Goal: Information Seeking & Learning: Learn about a topic

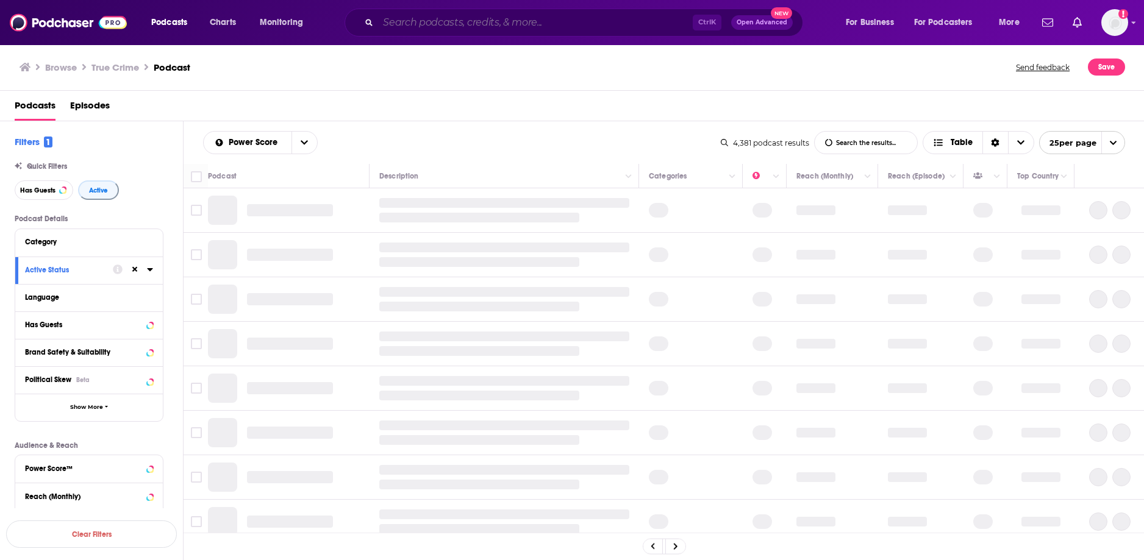
click at [585, 21] on input "Search podcasts, credits, & more..." at bounding box center [535, 23] width 315 height 20
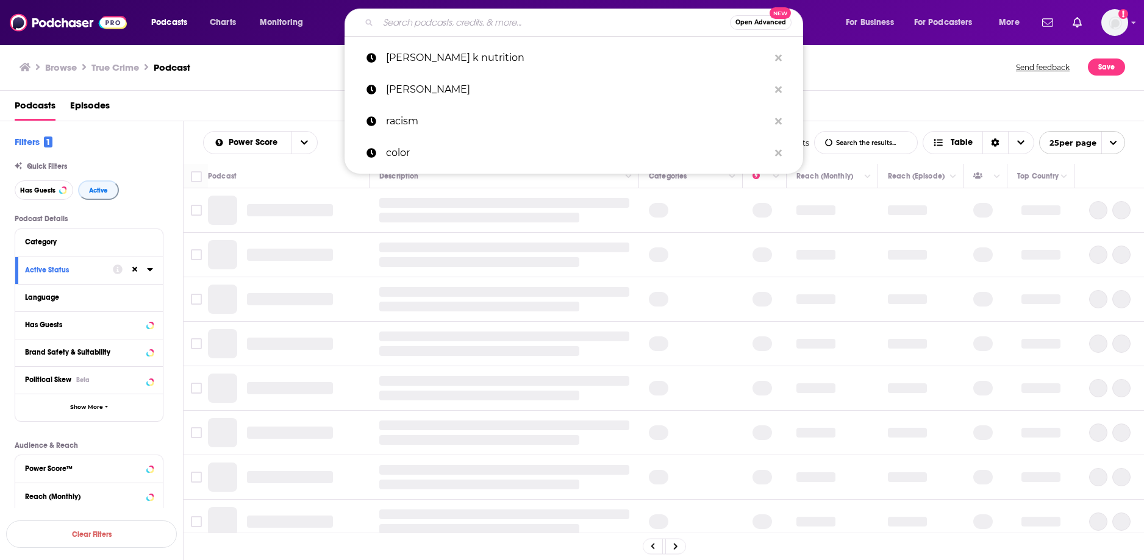
paste input "filthyarmenian"
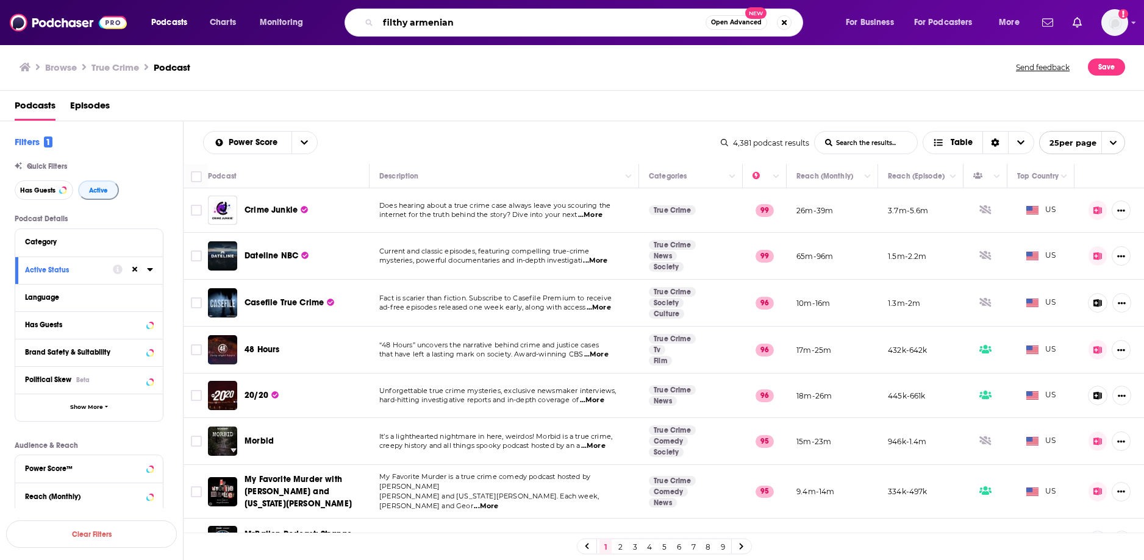
type input "filthy armenian"
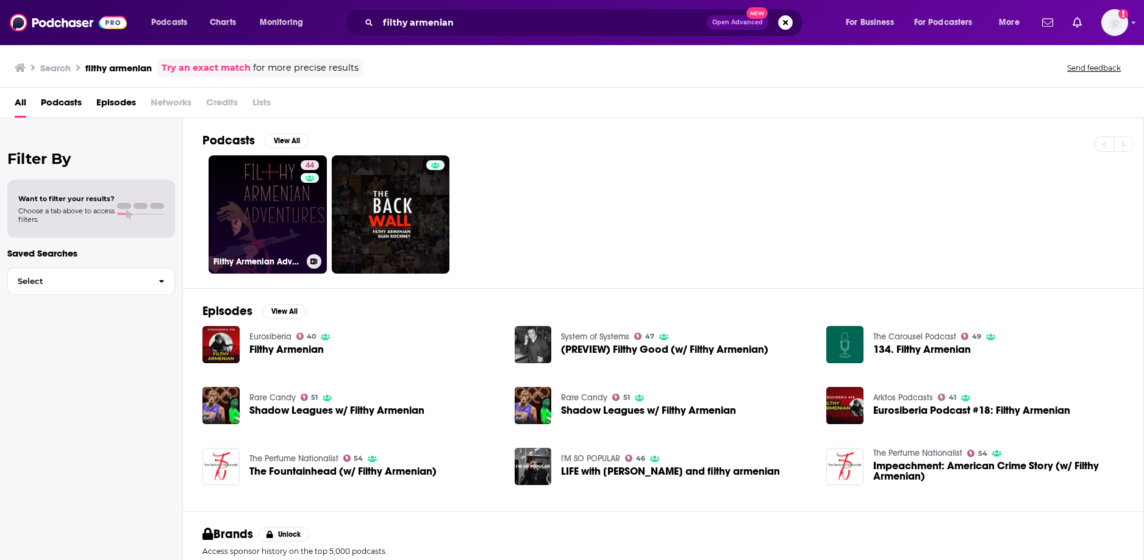
click at [249, 201] on link "44 Filthy Armenian Adventures" at bounding box center [268, 214] width 118 height 118
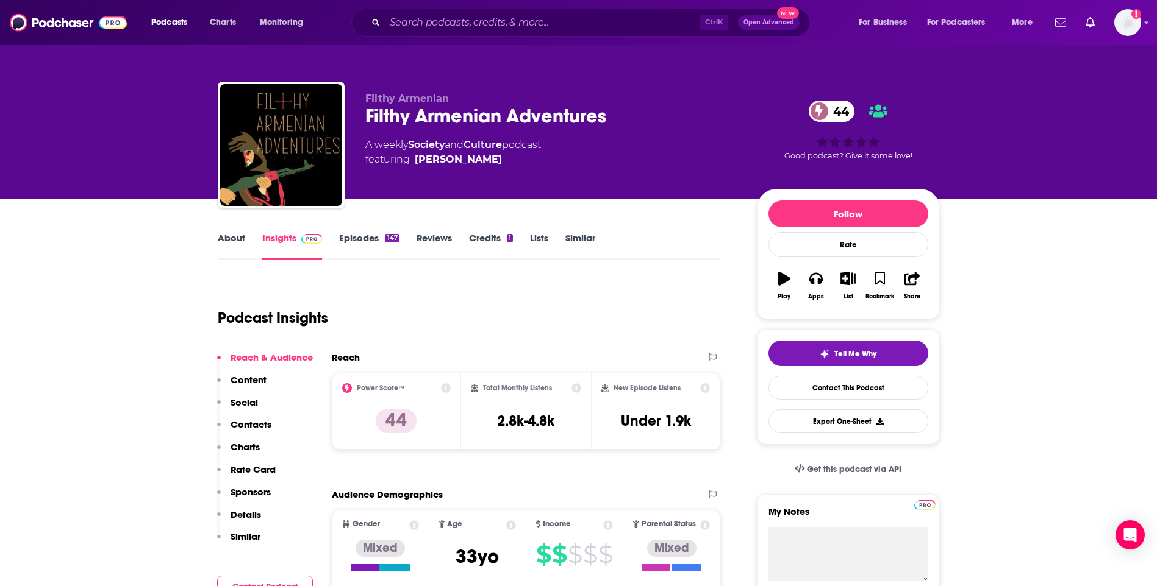
click at [236, 236] on link "About" at bounding box center [231, 246] width 27 height 28
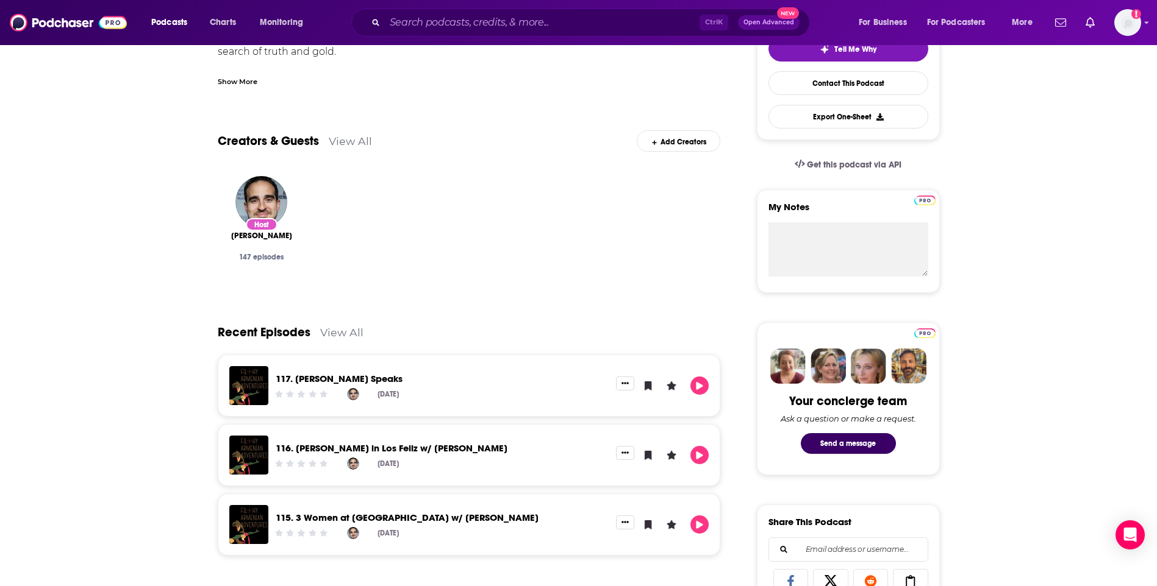
scroll to position [61, 0]
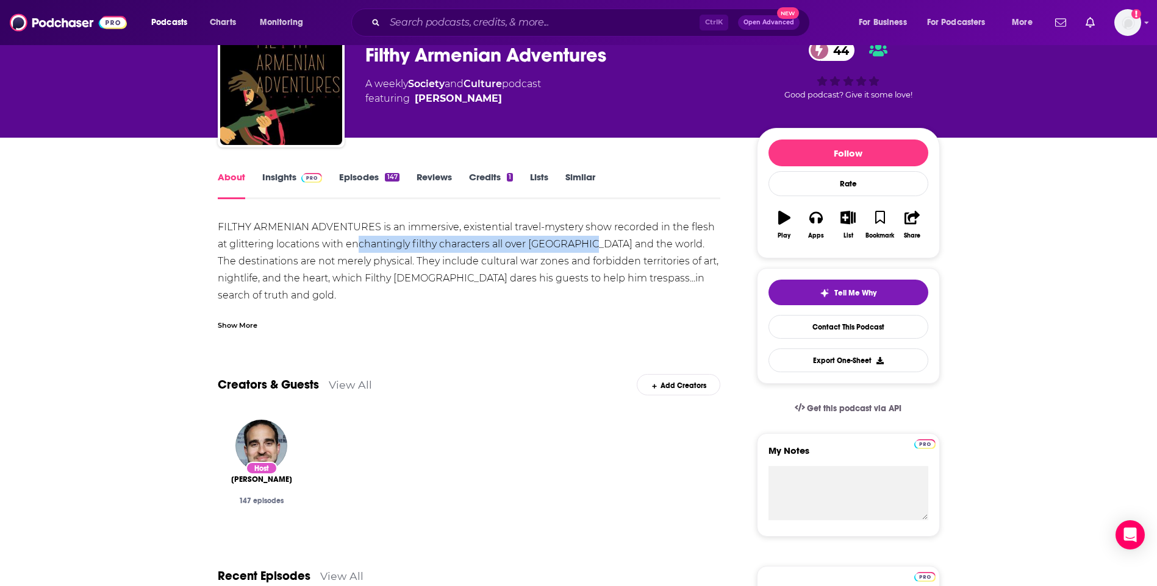
drag, startPoint x: 360, startPoint y: 242, endPoint x: 586, endPoint y: 250, distance: 225.7
click at [586, 250] on div "FILTHY ARMENIAN ADVENTURES is an immersive, existential travel-mystery show rec…" at bounding box center [469, 287] width 503 height 137
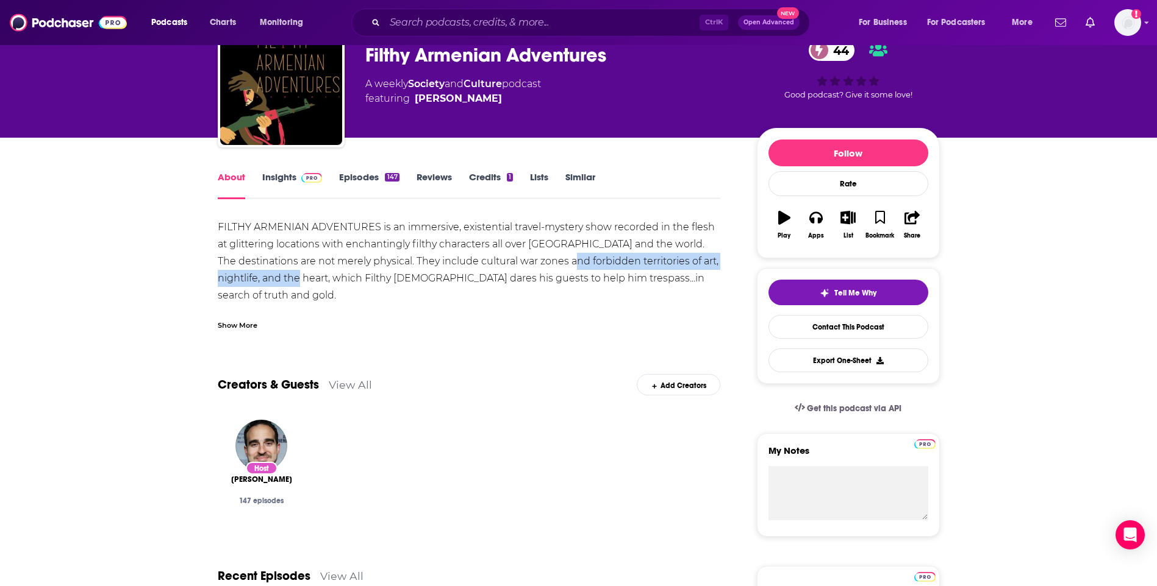
drag, startPoint x: 585, startPoint y: 257, endPoint x: 326, endPoint y: 276, distance: 259.8
click at [326, 276] on div "FILTHY ARMENIAN ADVENTURES is an immersive, existential travel-mystery show rec…" at bounding box center [469, 287] width 503 height 137
click at [246, 324] on div "Show More" at bounding box center [238, 325] width 40 height 12
